Goal: Task Accomplishment & Management: Manage account settings

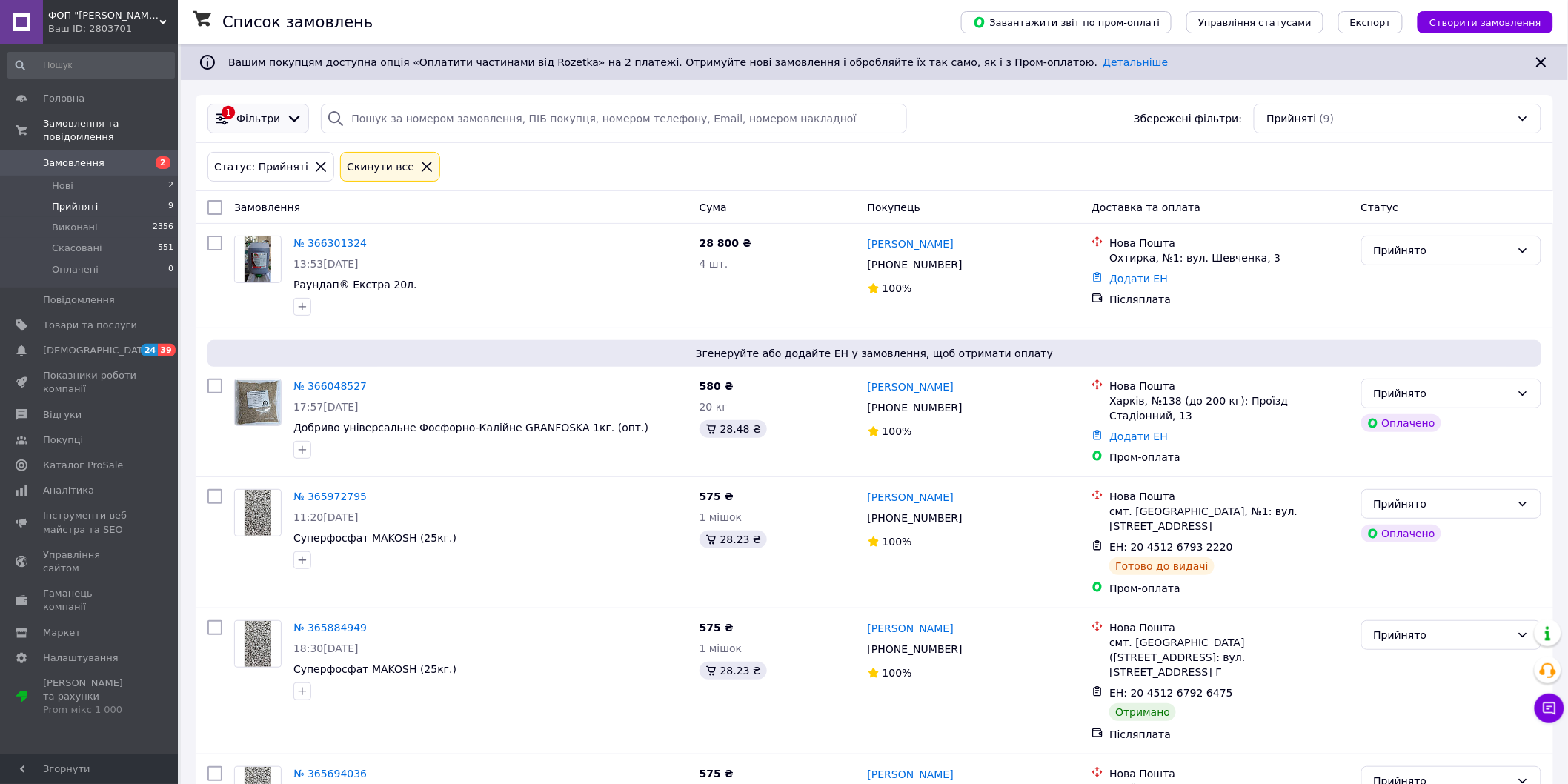
click at [270, 122] on span "Фільтри" at bounding box center [258, 118] width 44 height 15
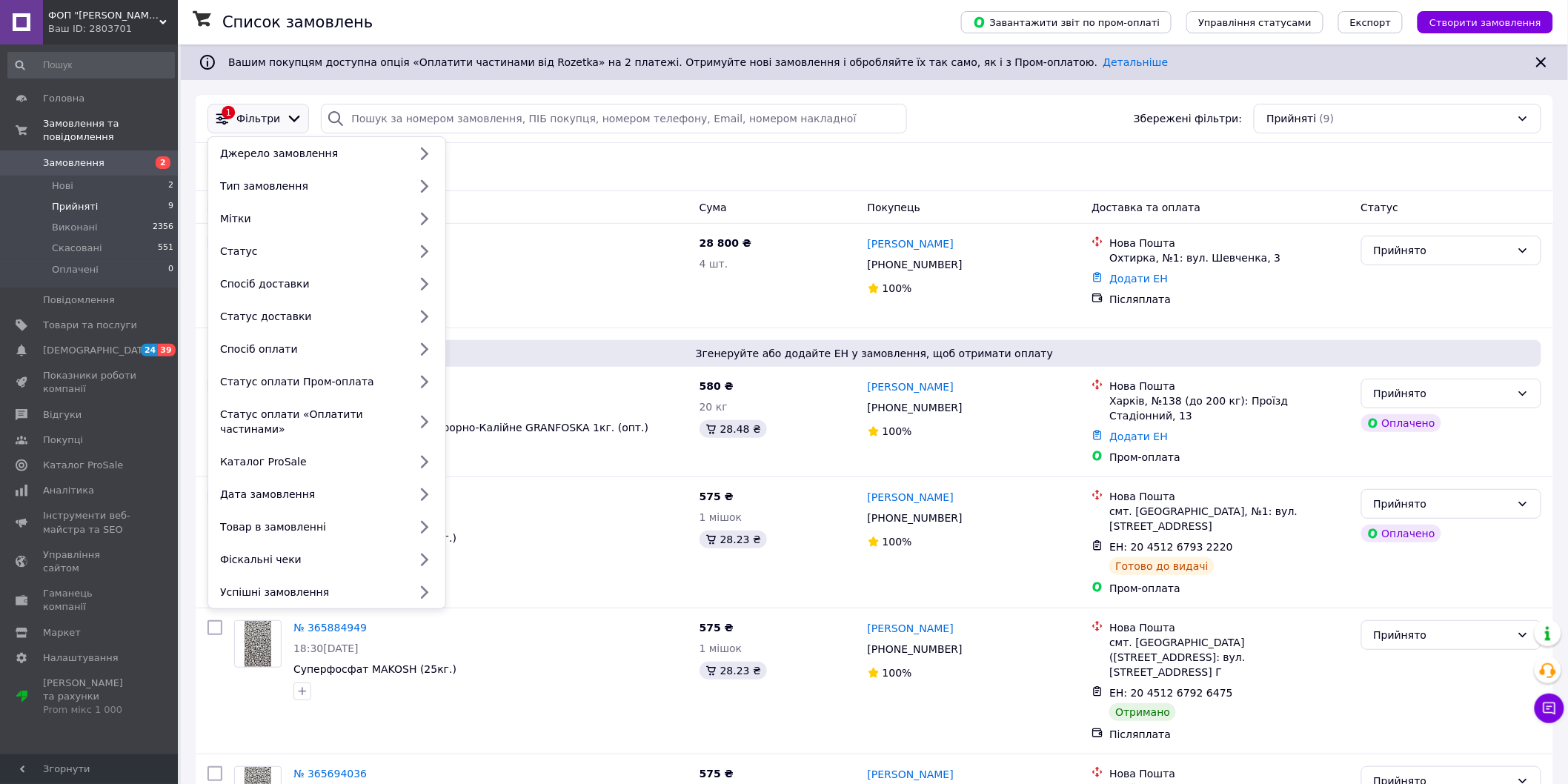
click at [267, 121] on span "Фільтри" at bounding box center [258, 118] width 44 height 15
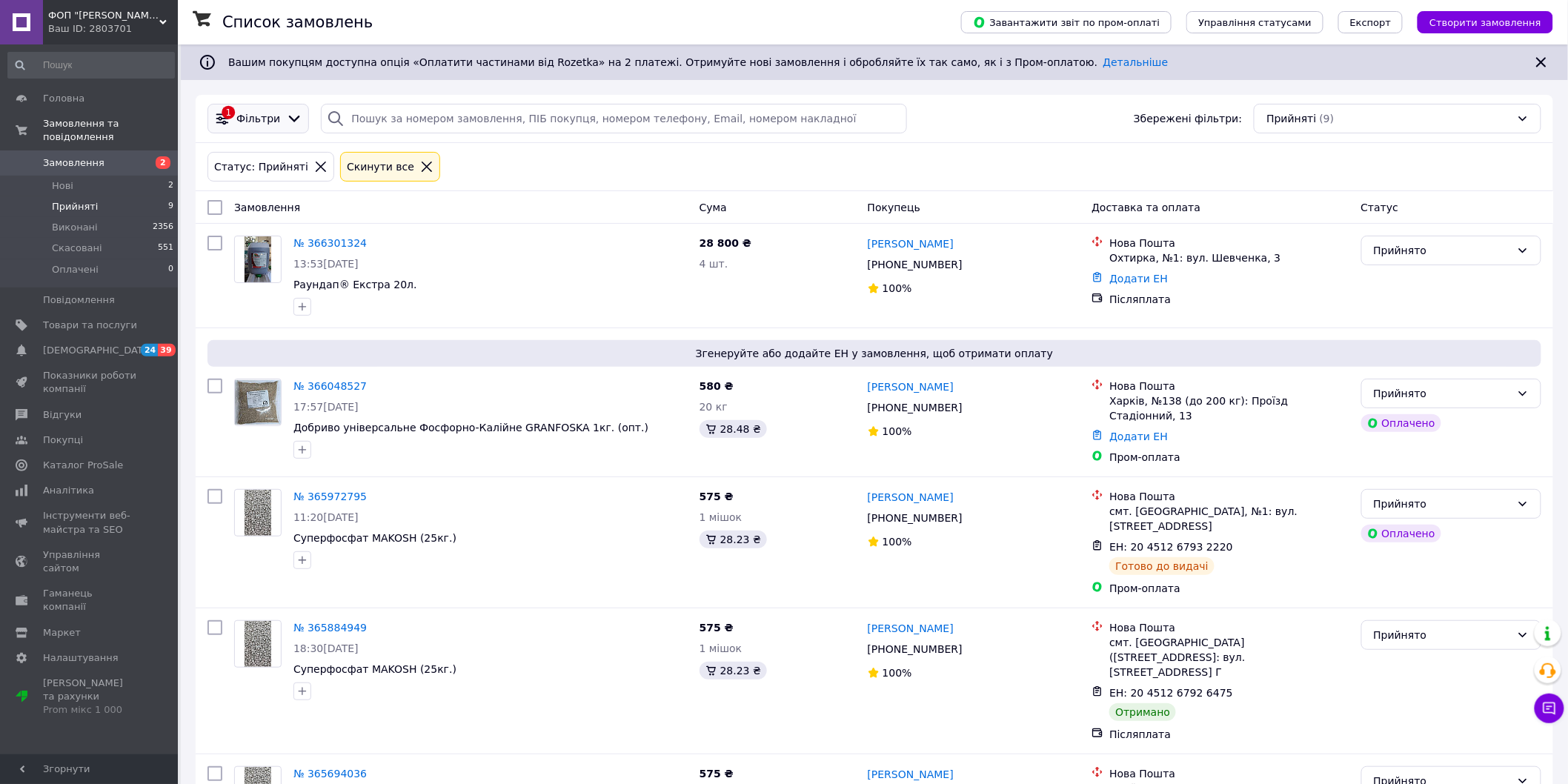
click at [268, 112] on span "Фільтри" at bounding box center [258, 118] width 44 height 15
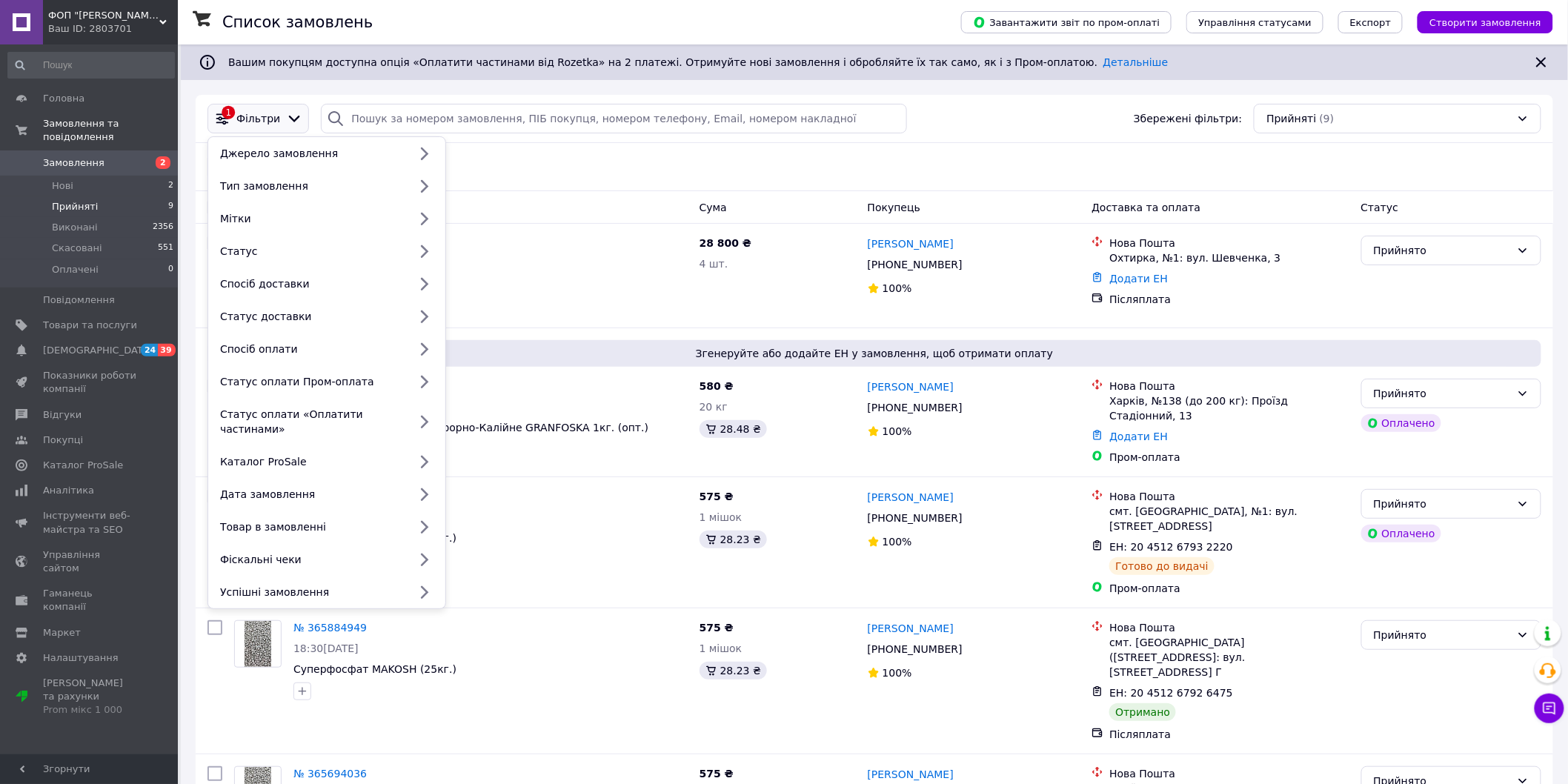
click at [264, 113] on span "Фільтри" at bounding box center [258, 118] width 44 height 15
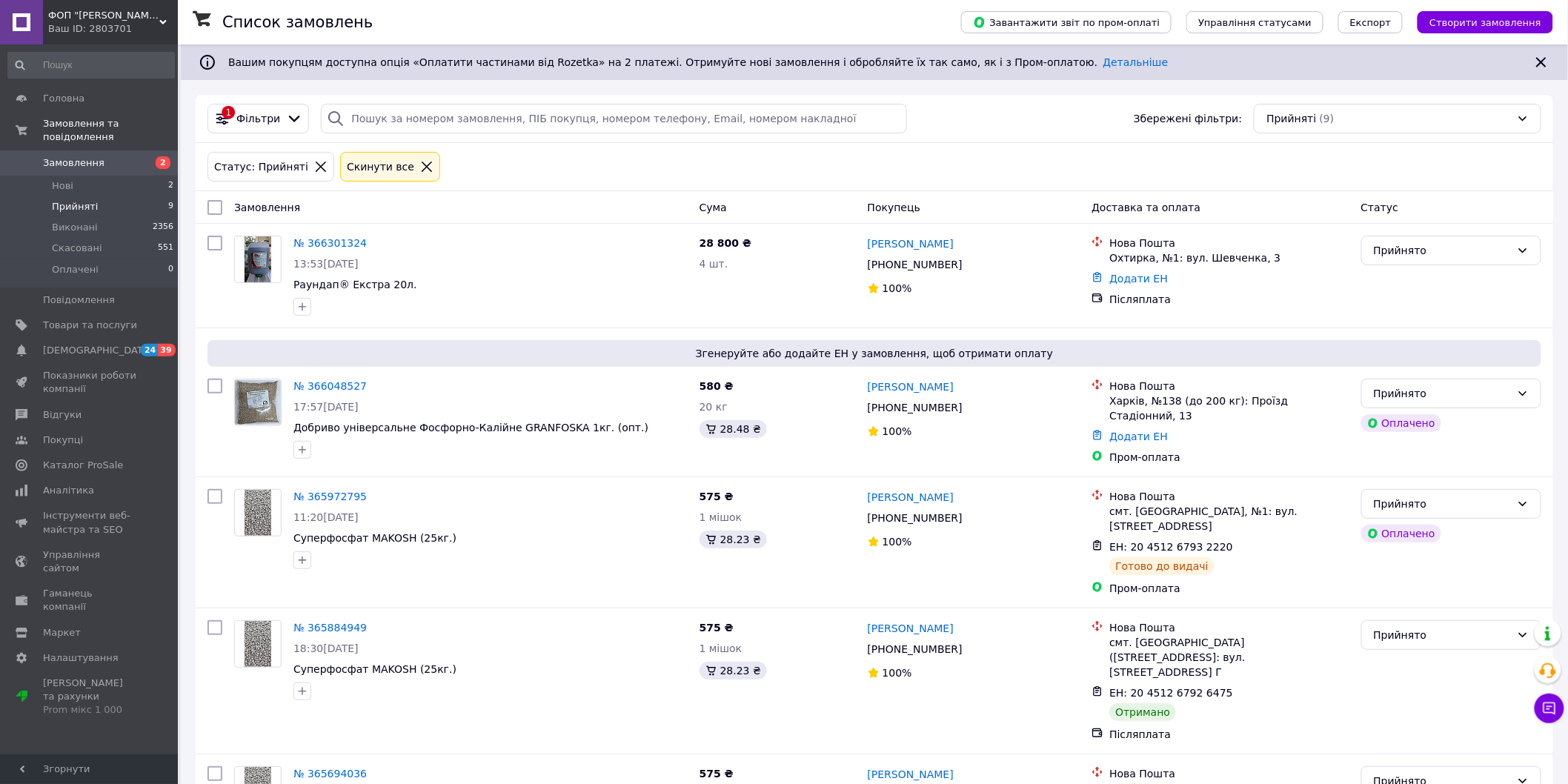
click at [420, 166] on icon at bounding box center [427, 167] width 14 height 14
